Goal: Task Accomplishment & Management: Use online tool/utility

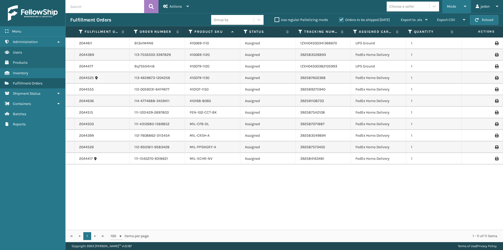
click at [456, 5] on div "Mode" at bounding box center [456, 6] width 19 height 13
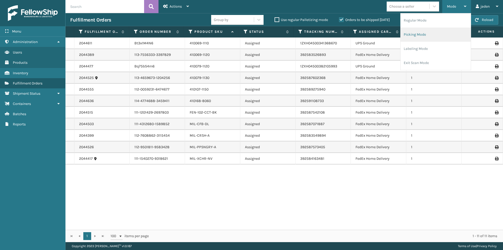
click at [431, 34] on li "Picking Mode" at bounding box center [436, 35] width 70 height 14
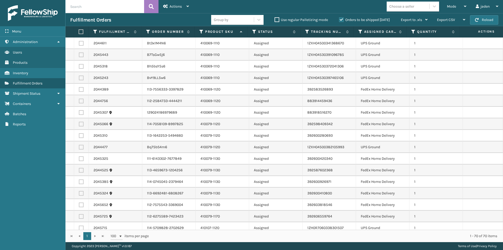
click at [343, 20] on label "Orders to be shipped [DATE]" at bounding box center [364, 20] width 51 height 4
click at [339, 20] on input "Orders to be shipped [DATE]" at bounding box center [339, 18] width 0 height 3
click at [453, 9] on div "Mode" at bounding box center [456, 6] width 19 height 13
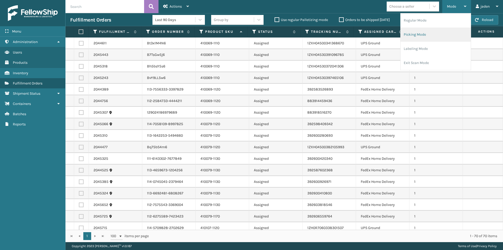
click at [440, 35] on li "Picking Mode" at bounding box center [436, 35] width 70 height 14
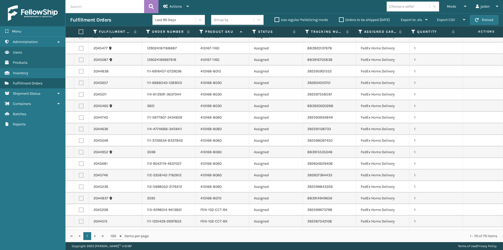
scroll to position [288, 0]
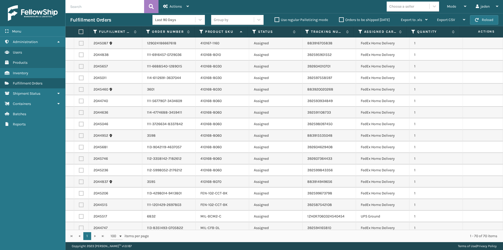
click at [80, 170] on label at bounding box center [81, 170] width 5 height 5
click at [79, 170] on input "checkbox" at bounding box center [79, 169] width 0 height 3
checkbox input "true"
click at [81, 159] on label at bounding box center [81, 158] width 5 height 5
click at [79, 159] on input "checkbox" at bounding box center [79, 157] width 0 height 3
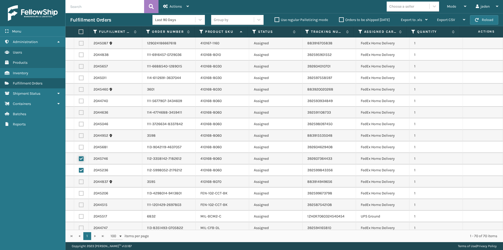
checkbox input "true"
click at [81, 147] on label at bounding box center [81, 147] width 5 height 5
click at [79, 147] on input "checkbox" at bounding box center [79, 146] width 0 height 3
checkbox input "true"
click at [80, 134] on label at bounding box center [81, 135] width 5 height 5
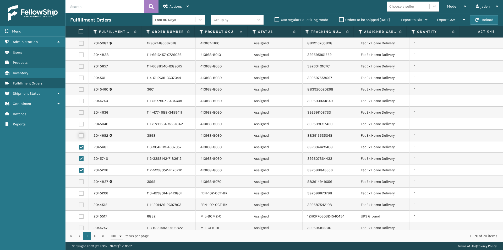
click at [79, 134] on input "checkbox" at bounding box center [79, 134] width 0 height 3
checkbox input "true"
click at [80, 120] on td at bounding box center [81, 124] width 15 height 12
click at [81, 125] on label at bounding box center [81, 124] width 5 height 5
click at [79, 125] on input "checkbox" at bounding box center [79, 123] width 0 height 3
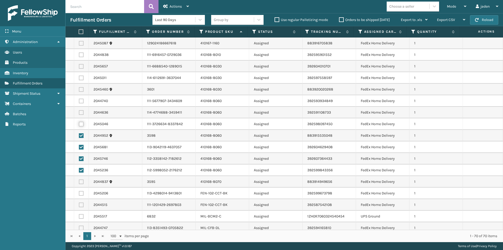
checkbox input "true"
click at [80, 112] on label at bounding box center [81, 112] width 5 height 5
click at [79, 112] on input "checkbox" at bounding box center [79, 111] width 0 height 3
checkbox input "true"
click at [81, 99] on label at bounding box center [81, 101] width 5 height 5
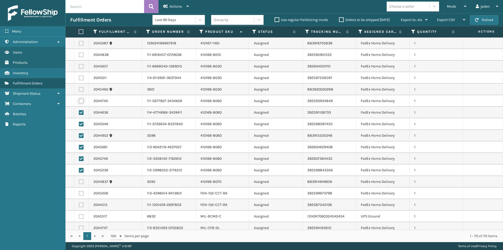
click at [79, 99] on input "checkbox" at bounding box center [79, 100] width 0 height 3
checkbox input "true"
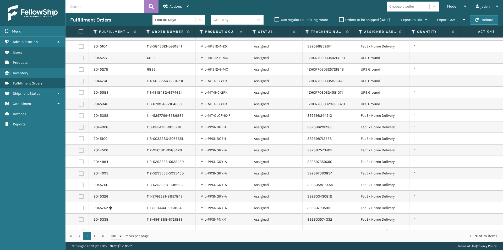
scroll to position [603, 0]
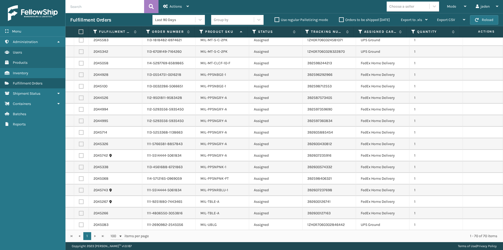
click at [78, 75] on td at bounding box center [81, 75] width 15 height 12
click at [82, 75] on label at bounding box center [81, 74] width 5 height 5
click at [79, 75] on input "checkbox" at bounding box center [79, 73] width 0 height 3
checkbox input "true"
click at [80, 89] on td at bounding box center [81, 86] width 15 height 12
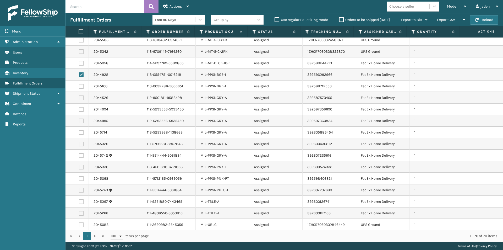
click at [80, 86] on label at bounding box center [81, 86] width 5 height 5
click at [79, 86] on input "checkbox" at bounding box center [79, 85] width 0 height 3
checkbox input "true"
click at [80, 99] on label at bounding box center [81, 97] width 5 height 5
click at [79, 99] on input "checkbox" at bounding box center [79, 96] width 0 height 3
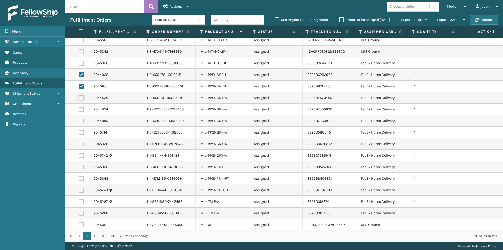
checkbox input "true"
click at [81, 109] on label at bounding box center [81, 109] width 5 height 5
click at [79, 109] on input "checkbox" at bounding box center [79, 108] width 0 height 3
checkbox input "true"
drag, startPoint x: 81, startPoint y: 122, endPoint x: 81, endPoint y: 133, distance: 11.0
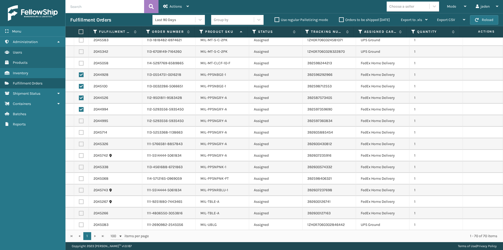
click at [81, 122] on label at bounding box center [81, 120] width 5 height 5
click at [79, 122] on input "checkbox" at bounding box center [79, 119] width 0 height 3
checkbox input "true"
click at [81, 134] on label at bounding box center [81, 132] width 5 height 5
click at [79, 133] on input "checkbox" at bounding box center [79, 131] width 0 height 3
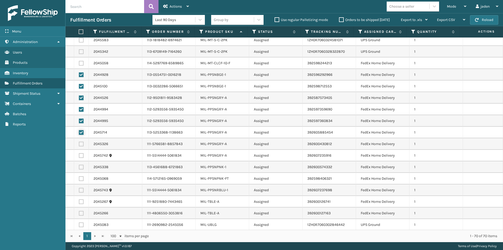
checkbox input "true"
click at [82, 146] on label at bounding box center [81, 144] width 5 height 5
click at [79, 145] on input "checkbox" at bounding box center [79, 143] width 0 height 3
checkbox input "true"
click at [82, 156] on label at bounding box center [81, 155] width 5 height 5
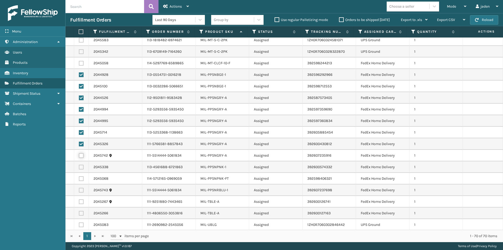
click at [79, 156] on input "checkbox" at bounding box center [79, 154] width 0 height 3
checkbox input "true"
click at [81, 169] on label at bounding box center [81, 167] width 5 height 5
click at [79, 168] on input "checkbox" at bounding box center [79, 166] width 0 height 3
checkbox input "true"
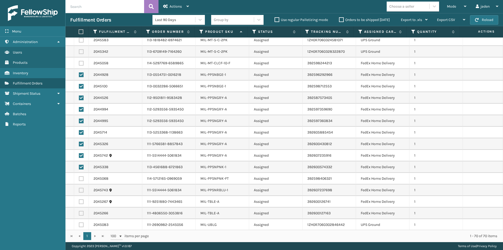
click at [82, 178] on label at bounding box center [81, 178] width 5 height 5
click at [79, 178] on input "checkbox" at bounding box center [79, 177] width 0 height 3
checkbox input "true"
click at [82, 190] on label at bounding box center [81, 190] width 5 height 5
click at [79, 190] on input "checkbox" at bounding box center [79, 189] width 0 height 3
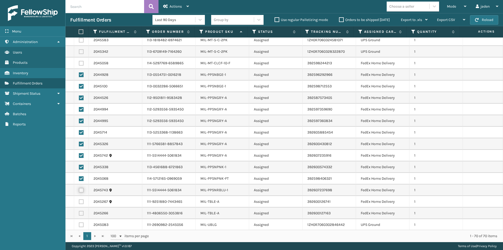
checkbox input "true"
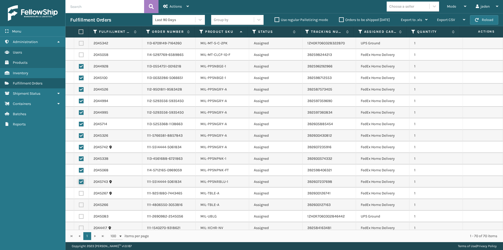
scroll to position [615, 0]
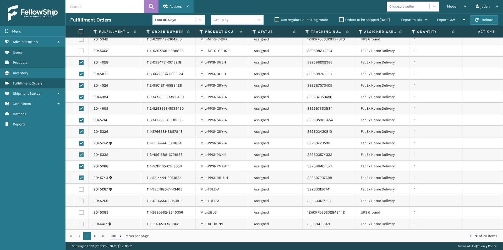
click at [178, 1] on div "Actions" at bounding box center [176, 6] width 26 height 13
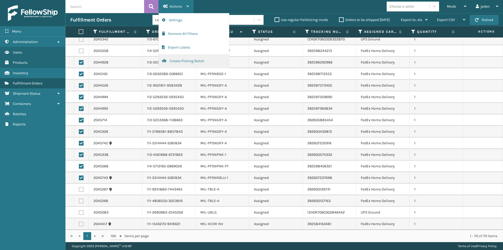
click at [174, 64] on button "Create Picking Batch" at bounding box center [194, 61] width 70 height 14
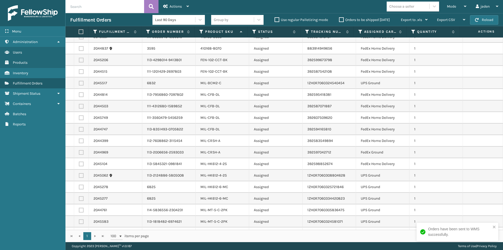
scroll to position [408, 0]
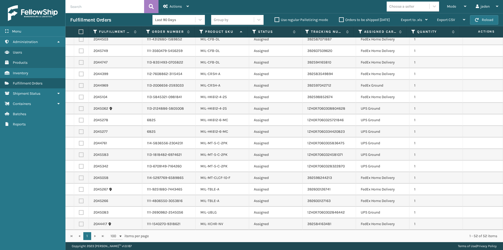
click at [80, 109] on label at bounding box center [81, 108] width 5 height 5
click at [79, 109] on input "checkbox" at bounding box center [79, 107] width 0 height 3
checkbox input "true"
click at [81, 120] on label at bounding box center [81, 120] width 5 height 5
click at [79, 120] on input "checkbox" at bounding box center [79, 119] width 0 height 3
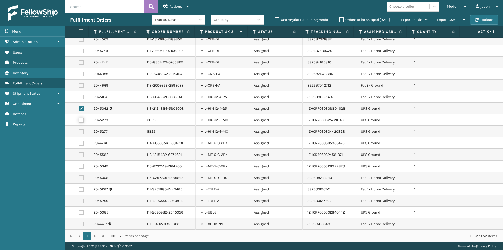
checkbox input "true"
click at [81, 131] on label at bounding box center [81, 131] width 5 height 5
click at [79, 131] on input "checkbox" at bounding box center [79, 130] width 0 height 3
checkbox input "true"
click at [81, 141] on td at bounding box center [81, 143] width 15 height 12
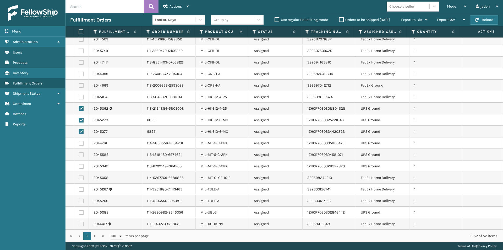
click at [81, 167] on label at bounding box center [81, 166] width 5 height 5
click at [79, 167] on input "checkbox" at bounding box center [79, 165] width 0 height 3
checkbox input "true"
click at [81, 156] on label at bounding box center [81, 154] width 5 height 5
click at [79, 156] on input "checkbox" at bounding box center [79, 153] width 0 height 3
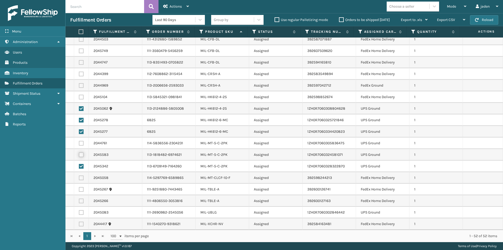
checkbox input "true"
click at [81, 143] on label at bounding box center [81, 143] width 5 height 5
click at [79, 143] on input "checkbox" at bounding box center [79, 142] width 0 height 3
checkbox input "true"
click at [81, 214] on label at bounding box center [81, 212] width 5 height 5
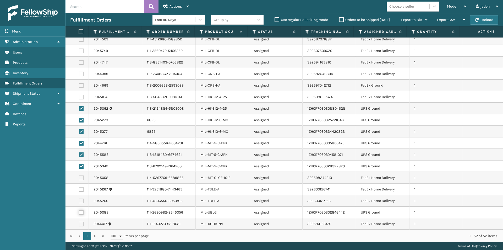
click at [79, 213] on input "checkbox" at bounding box center [79, 211] width 0 height 3
checkbox input "true"
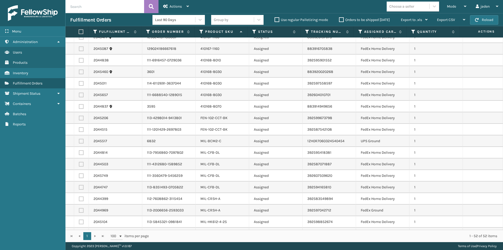
scroll to position [276, 0]
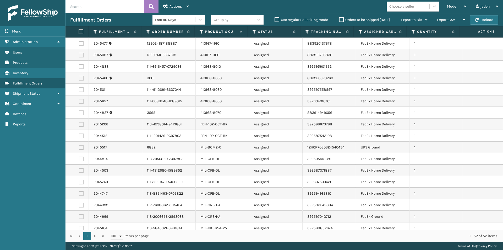
click at [80, 146] on label at bounding box center [81, 147] width 5 height 5
click at [79, 146] on input "checkbox" at bounding box center [79, 146] width 0 height 3
checkbox input "true"
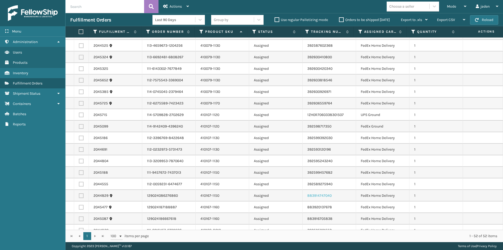
scroll to position [67, 0]
click at [80, 162] on label at bounding box center [81, 161] width 5 height 5
click at [79, 162] on input "checkbox" at bounding box center [79, 160] width 0 height 3
checkbox input "true"
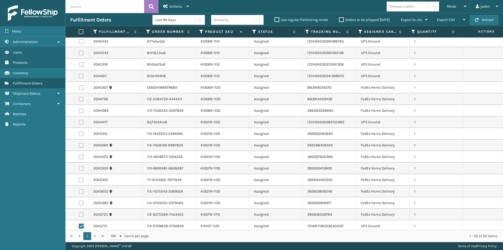
scroll to position [0, 0]
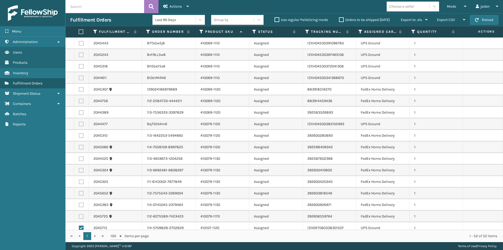
click at [82, 124] on label at bounding box center [81, 124] width 5 height 5
click at [79, 124] on input "checkbox" at bounding box center [79, 123] width 0 height 3
checkbox input "true"
click at [79, 80] on label at bounding box center [81, 77] width 5 height 5
click at [79, 79] on input "checkbox" at bounding box center [79, 76] width 0 height 3
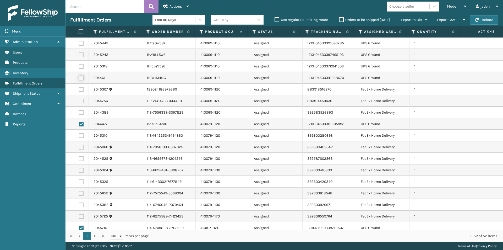
checkbox input "true"
click at [80, 66] on label at bounding box center [81, 66] width 5 height 5
click at [79, 66] on input "checkbox" at bounding box center [79, 65] width 0 height 3
checkbox input "true"
click at [80, 55] on label at bounding box center [81, 54] width 5 height 5
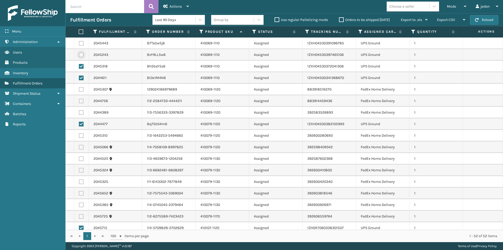
click at [79, 55] on input "checkbox" at bounding box center [79, 53] width 0 height 3
checkbox input "true"
click at [81, 43] on label at bounding box center [81, 43] width 5 height 5
click at [79, 43] on input "checkbox" at bounding box center [79, 42] width 0 height 3
checkbox input "true"
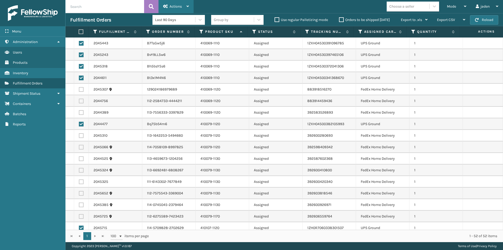
click at [170, 11] on div "Actions" at bounding box center [176, 6] width 26 height 13
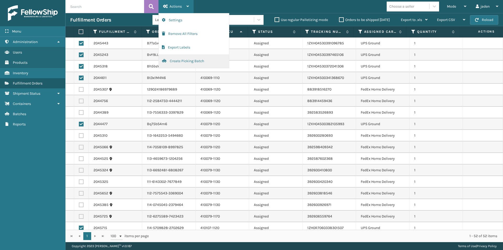
click at [186, 61] on button "Create Picking Batch" at bounding box center [194, 61] width 70 height 14
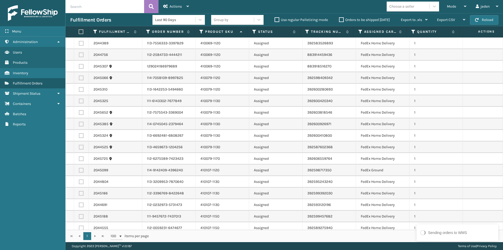
click at [82, 34] on label at bounding box center [80, 31] width 3 height 5
click at [79, 34] on input "checkbox" at bounding box center [79, 31] width 0 height 3
checkbox input "true"
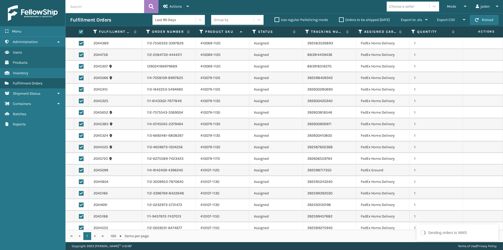
checkbox input "true"
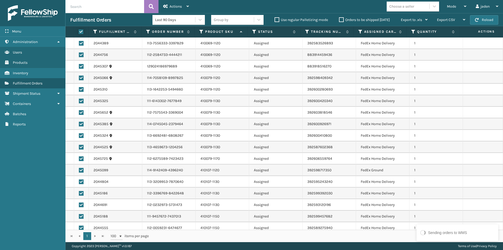
checkbox input "true"
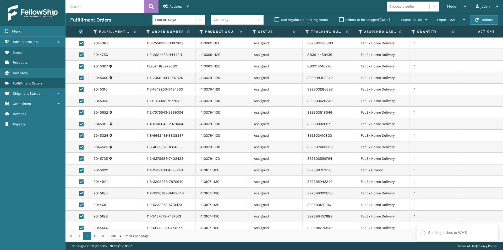
checkbox input "true"
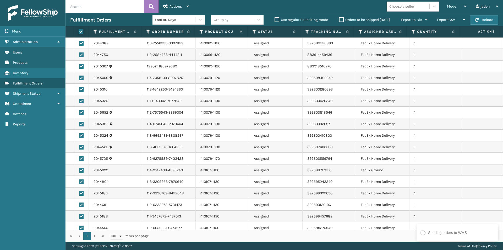
checkbox input "true"
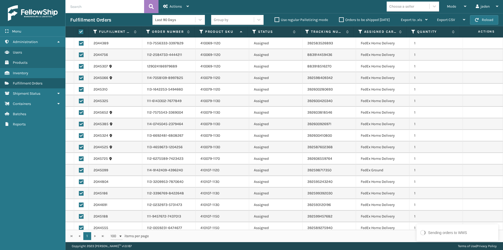
checkbox input "true"
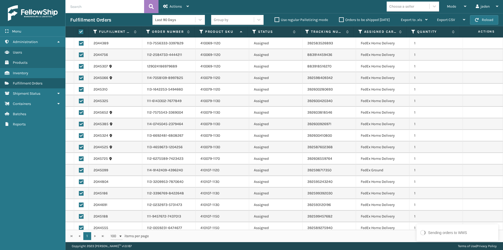
checkbox input "true"
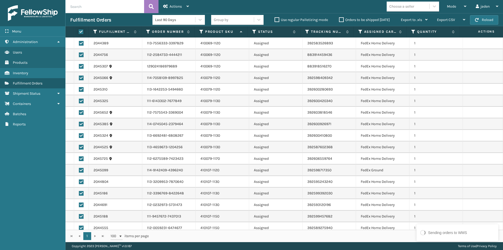
checkbox input "true"
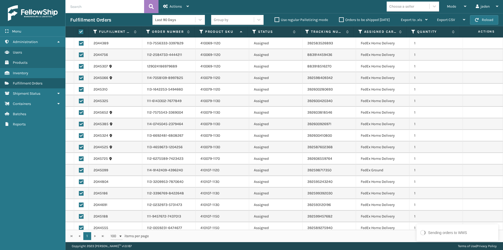
checkbox input "true"
click at [166, 6] on icon at bounding box center [165, 6] width 5 height 4
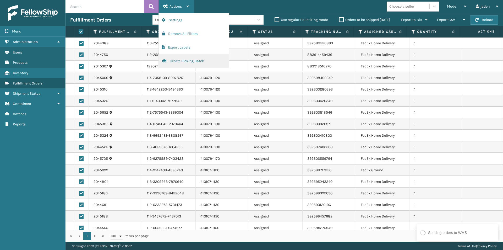
click at [189, 61] on button "Create Picking Batch" at bounding box center [194, 61] width 70 height 14
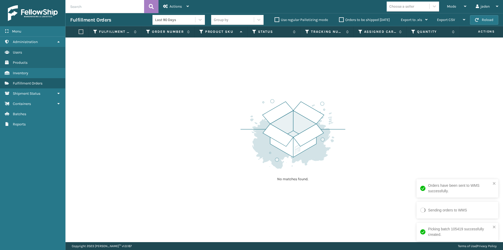
drag, startPoint x: 397, startPoint y: 115, endPoint x: 269, endPoint y: 111, distance: 127.9
click at [269, 111] on img at bounding box center [293, 133] width 105 height 73
